Goal: Transaction & Acquisition: Subscribe to service/newsletter

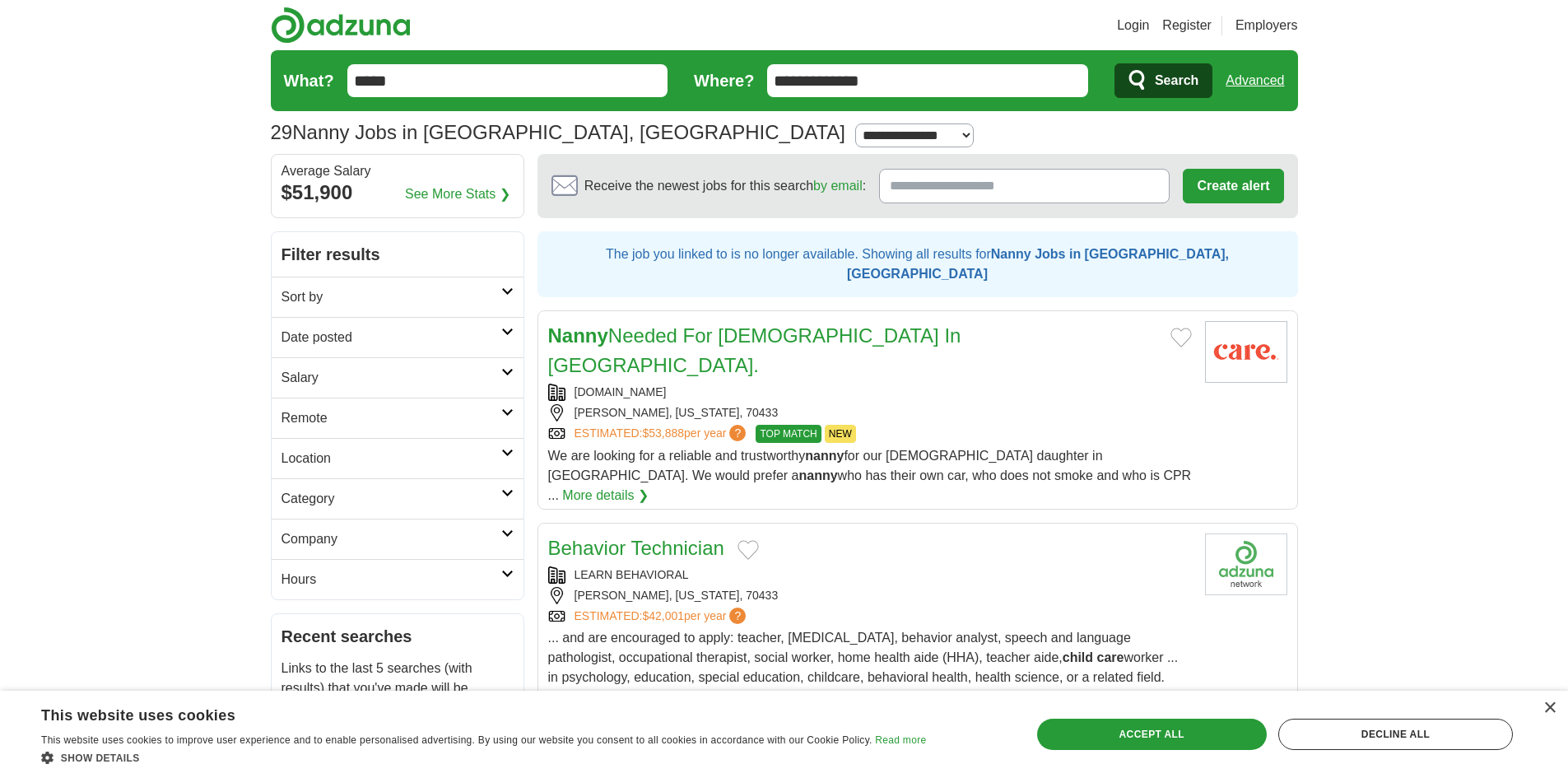
click at [648, 486] on link "More details ❯" at bounding box center [605, 495] width 86 height 20
click at [1549, 708] on div "×" at bounding box center [1549, 708] width 12 height 12
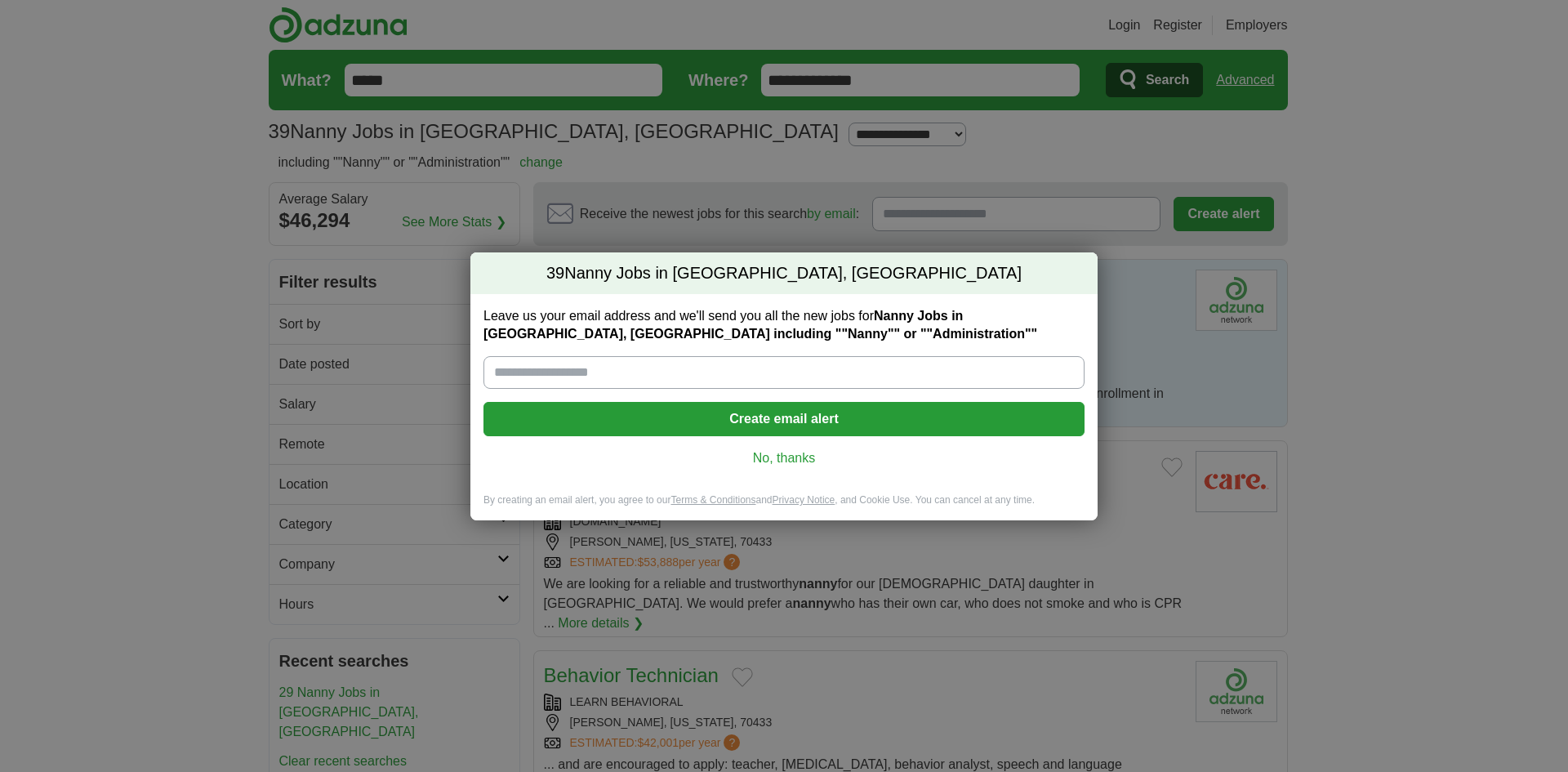
click at [701, 373] on input "Leave us your email address and we'll send you all the new jobs for Nanny Jobs …" at bounding box center [784, 372] width 601 height 33
type input "**********"
click at [735, 415] on button "Create email alert" at bounding box center [784, 419] width 601 height 35
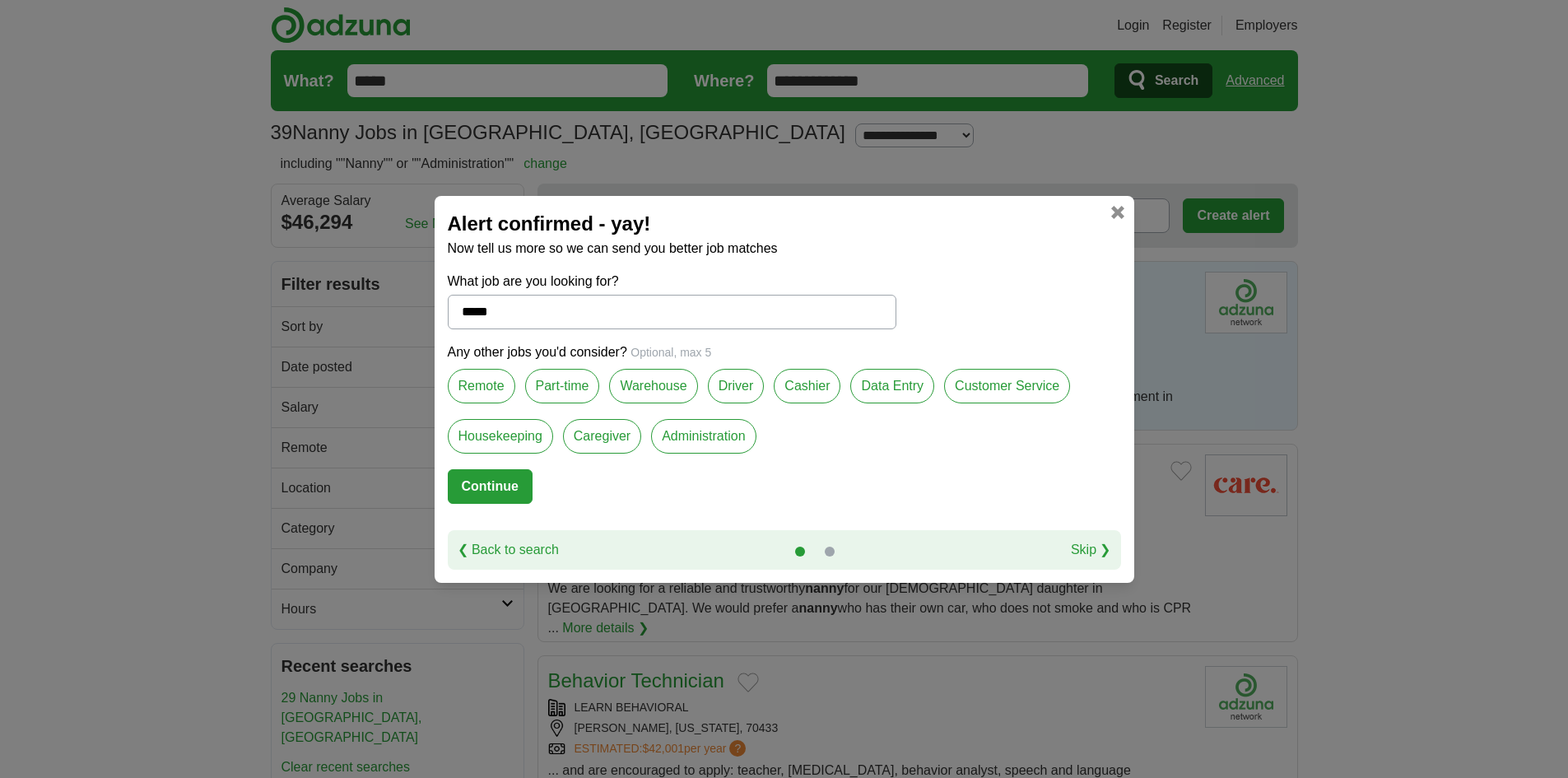
click at [470, 485] on button "Continue" at bounding box center [489, 486] width 84 height 35
select select "**"
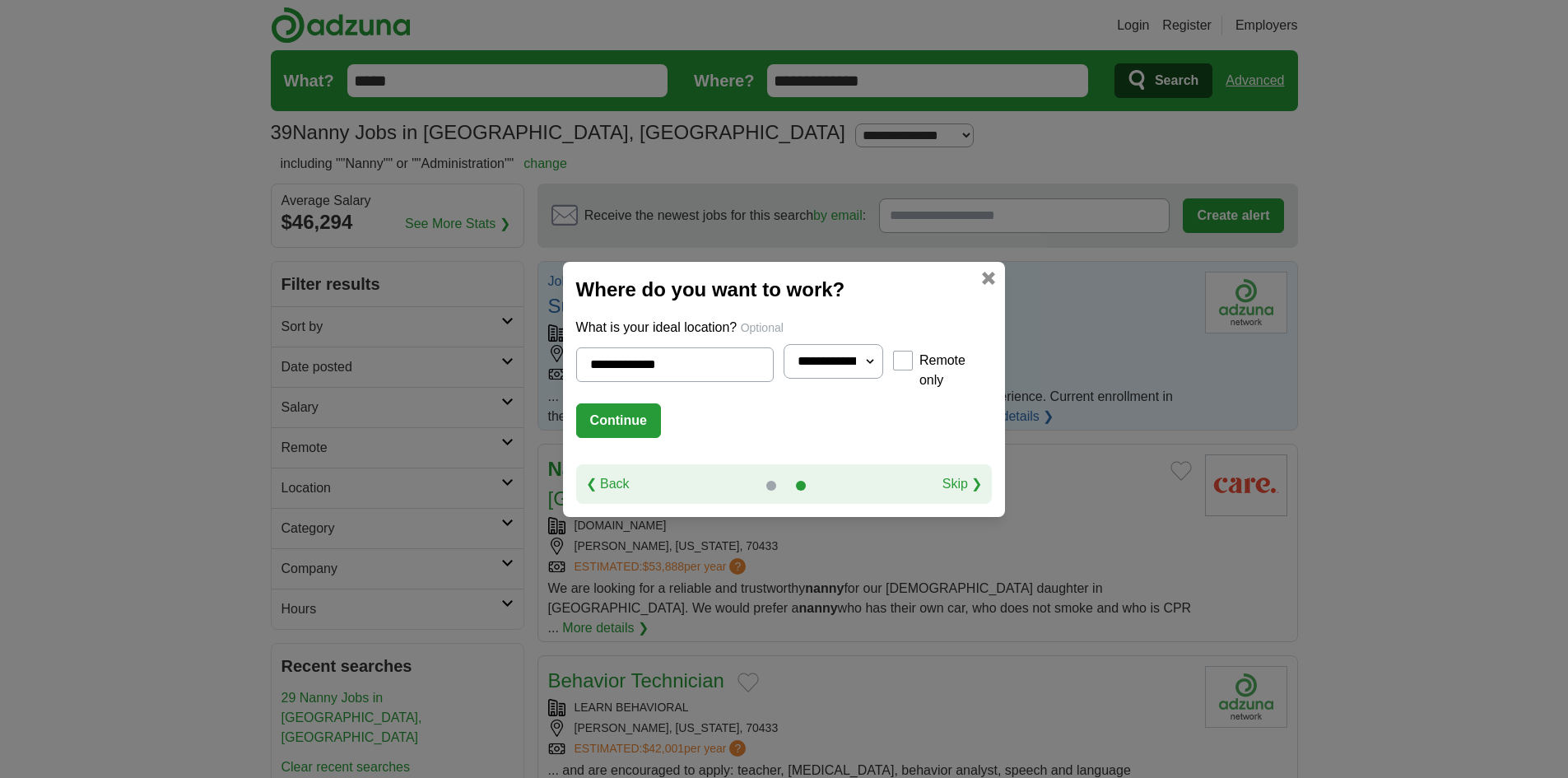
click at [612, 419] on button "Continue" at bounding box center [618, 420] width 84 height 35
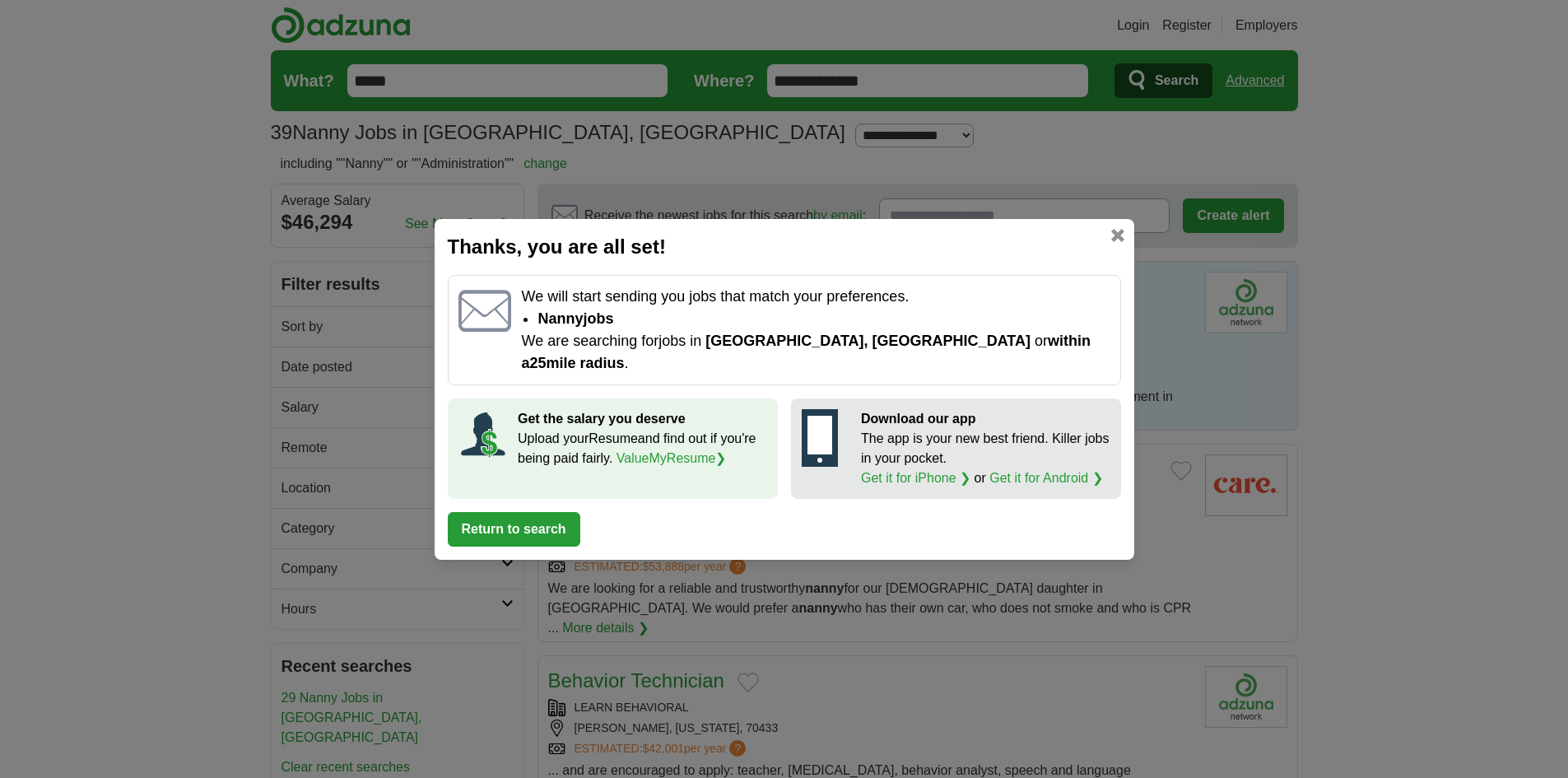
click at [474, 512] on button "Return to search" at bounding box center [513, 529] width 132 height 35
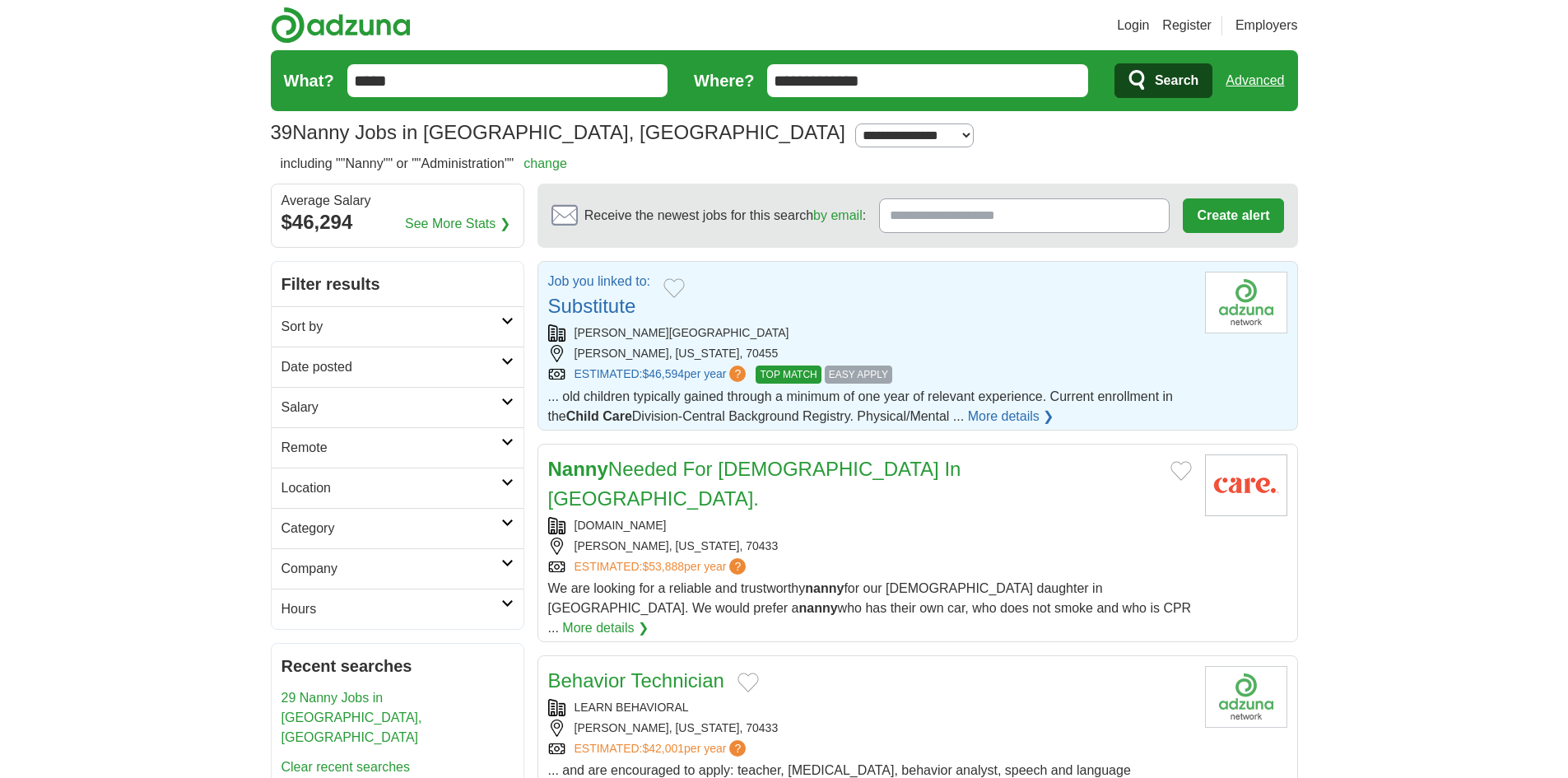
click at [389, 760] on link "Clear recent searches" at bounding box center [345, 767] width 129 height 14
click at [868, 368] on span "EASY APPLY" at bounding box center [859, 374] width 68 height 18
